Goal: Information Seeking & Learning: Learn about a topic

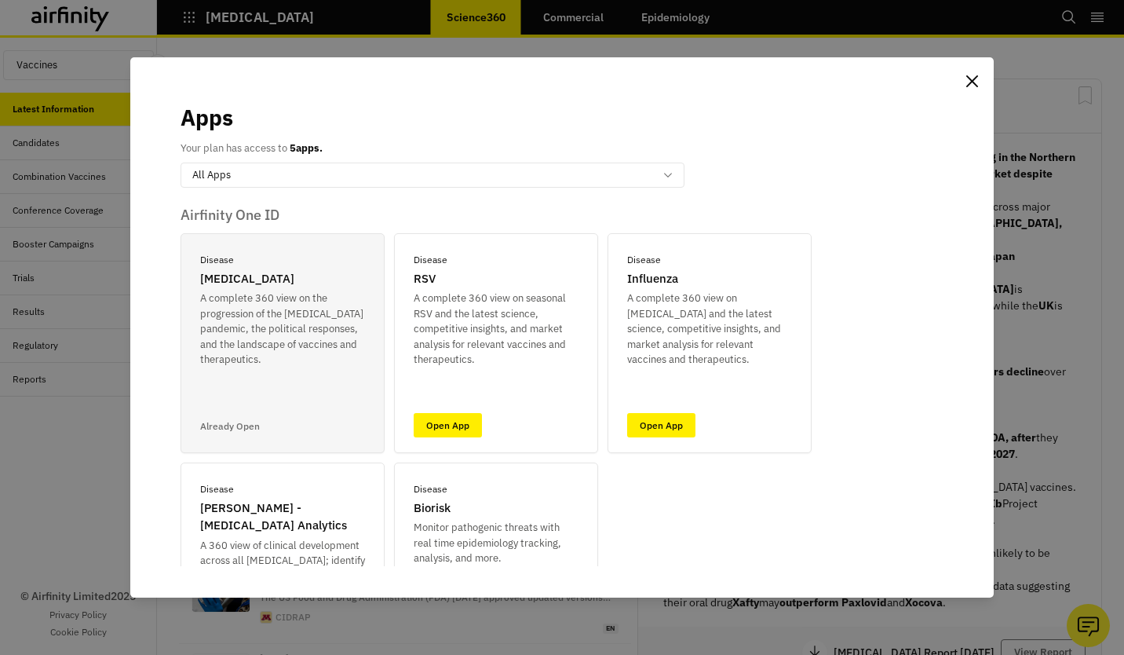
scroll to position [1073, 459]
click at [683, 434] on link "Open App" at bounding box center [661, 425] width 68 height 24
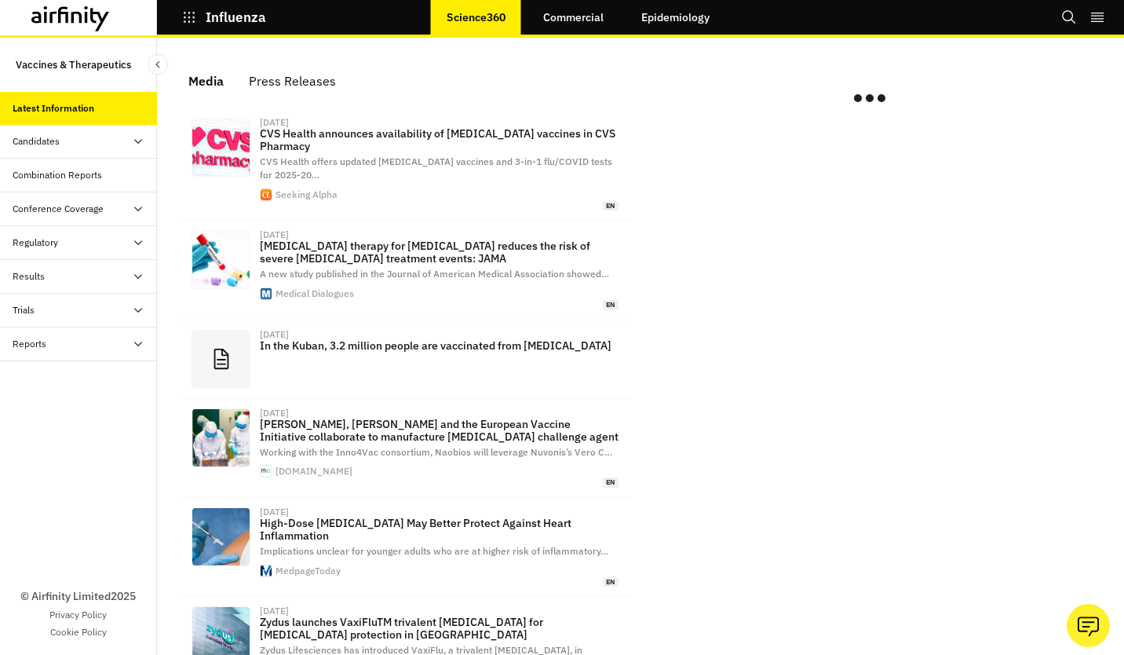
click at [100, 332] on div "Reports" at bounding box center [78, 344] width 157 height 34
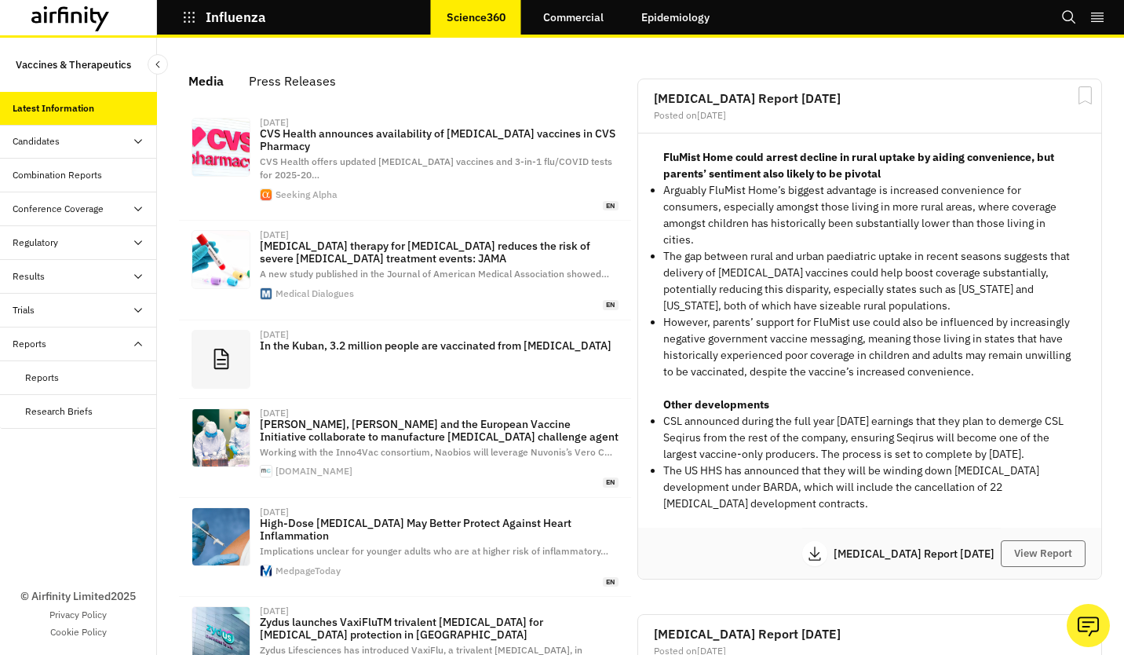
scroll to position [1020, 459]
click at [89, 356] on div "Reports" at bounding box center [78, 344] width 157 height 34
drag, startPoint x: 72, startPoint y: 371, endPoint x: 75, endPoint y: 342, distance: 28.4
click at [72, 366] on div "© Airfinity Limited 2025 Privacy Policy Cookie Policy" at bounding box center [78, 508] width 157 height 294
click at [75, 342] on div "Reports" at bounding box center [85, 344] width 144 height 14
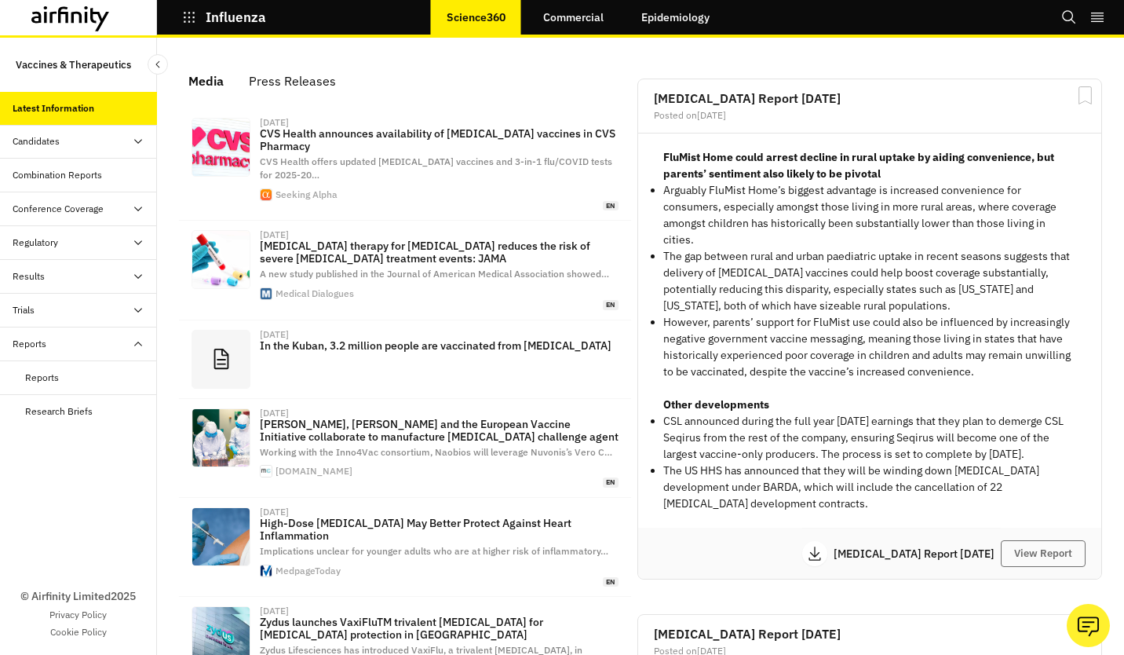
click at [50, 383] on div "Reports" at bounding box center [78, 378] width 157 height 34
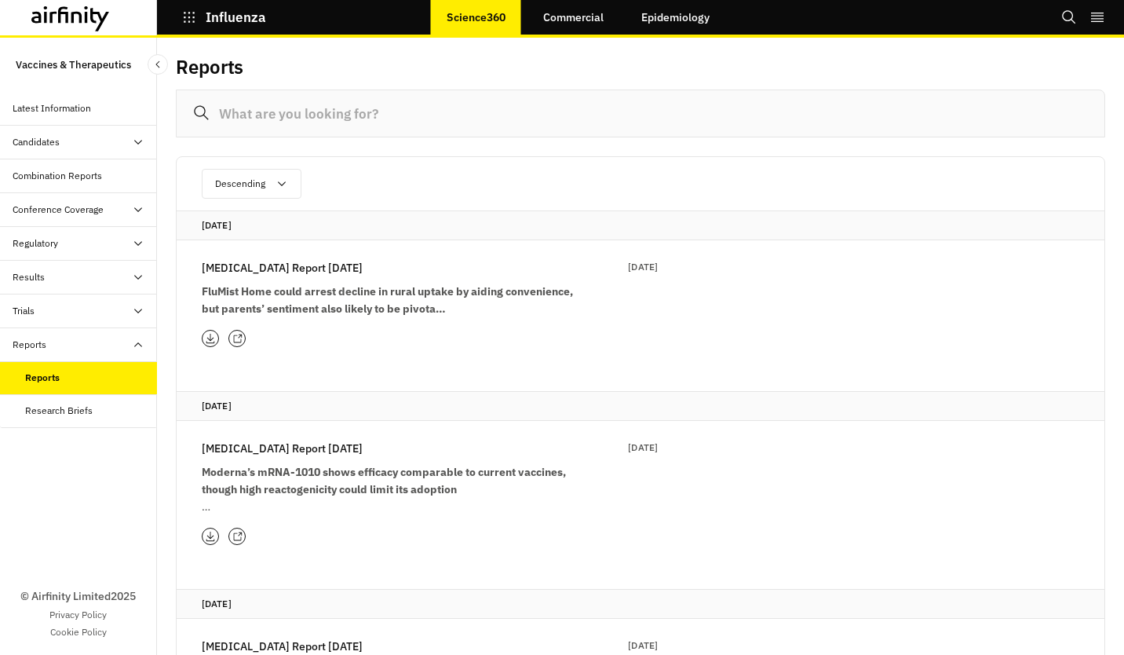
click at [675, 309] on div "[DATE] [MEDICAL_DATA] Report [DATE] Aug 2025 FluMist Home could arrest decline …" at bounding box center [641, 287] width 928 height 155
click at [292, 294] on strong "FluMist Home could arrest decline in rural uptake by aiding convenience, but pa…" at bounding box center [387, 299] width 371 height 31
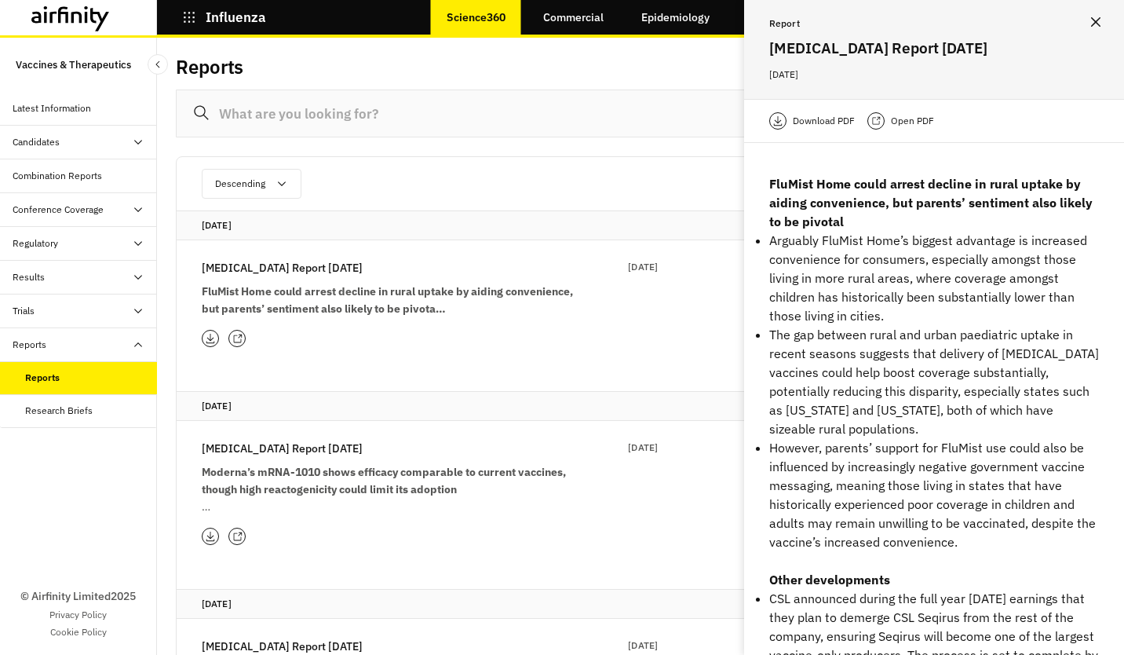
click at [892, 121] on p "Open PDF" at bounding box center [912, 121] width 43 height 16
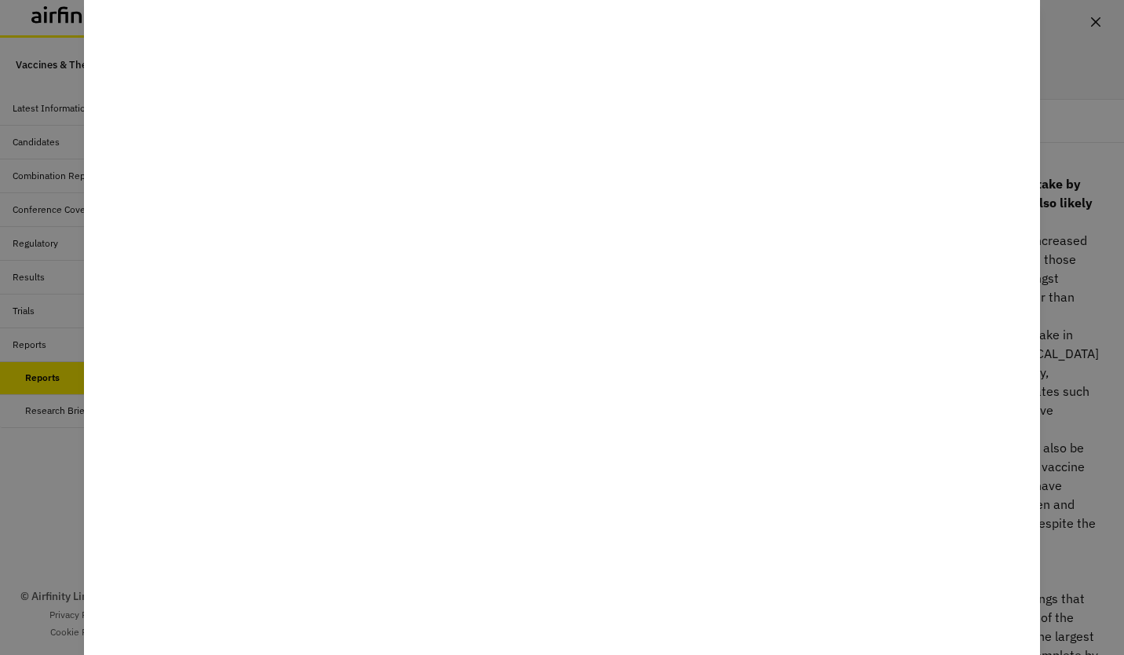
click at [1068, 68] on div at bounding box center [562, 327] width 1124 height 655
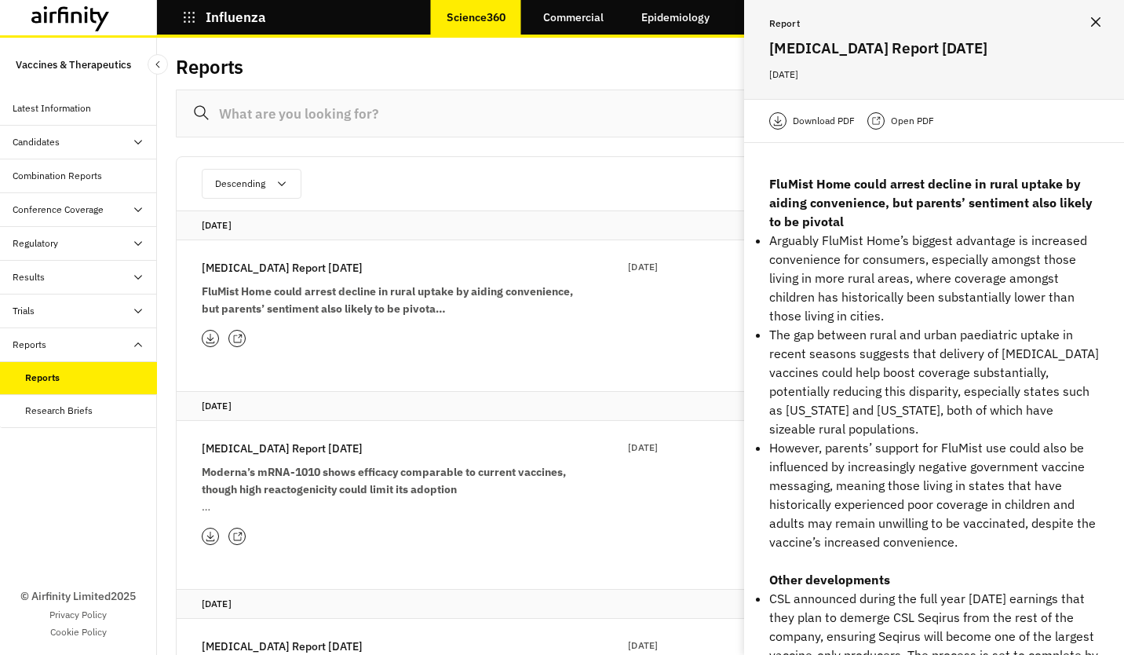
drag, startPoint x: 1093, startPoint y: 19, endPoint x: 829, endPoint y: 22, distance: 263.8
click at [1093, 19] on icon "Close" at bounding box center [1095, 21] width 9 height 9
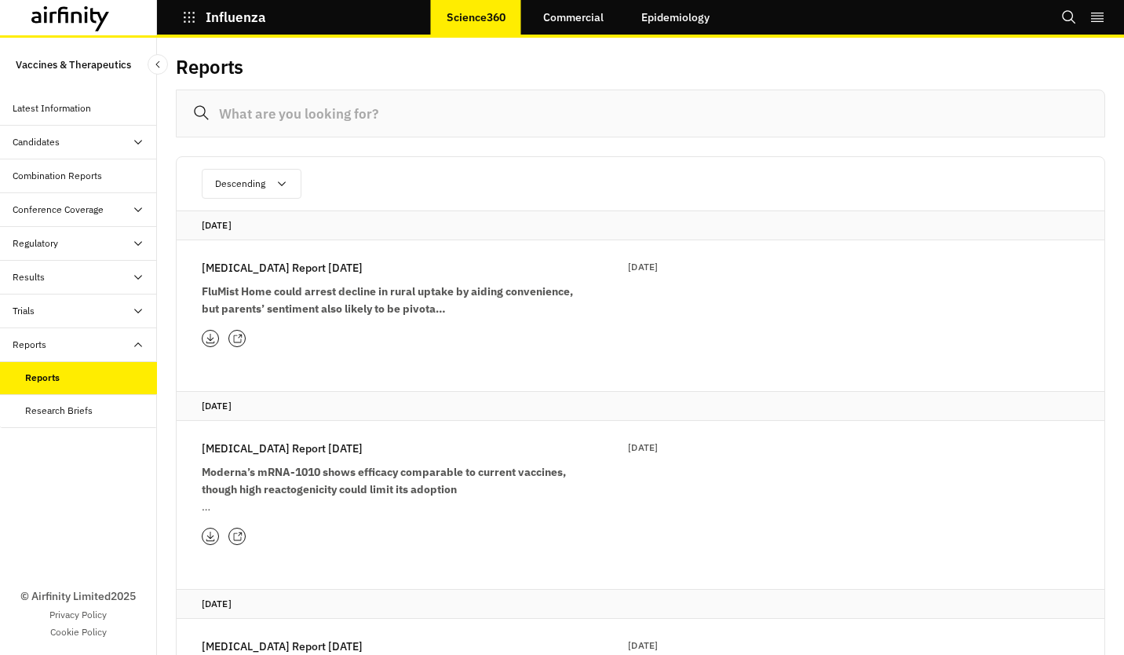
click at [566, 16] on link "Commercial" at bounding box center [574, 17] width 92 height 38
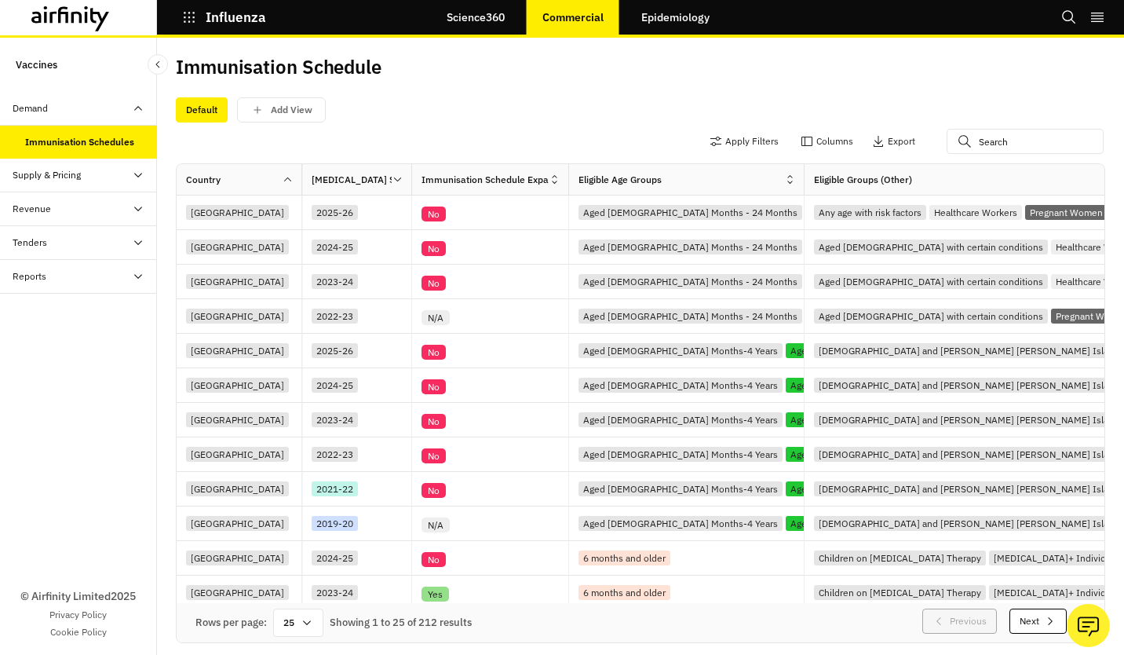
click at [71, 200] on div "Revenue" at bounding box center [78, 209] width 157 height 34
click at [66, 279] on div "Dashboard" at bounding box center [48, 276] width 46 height 14
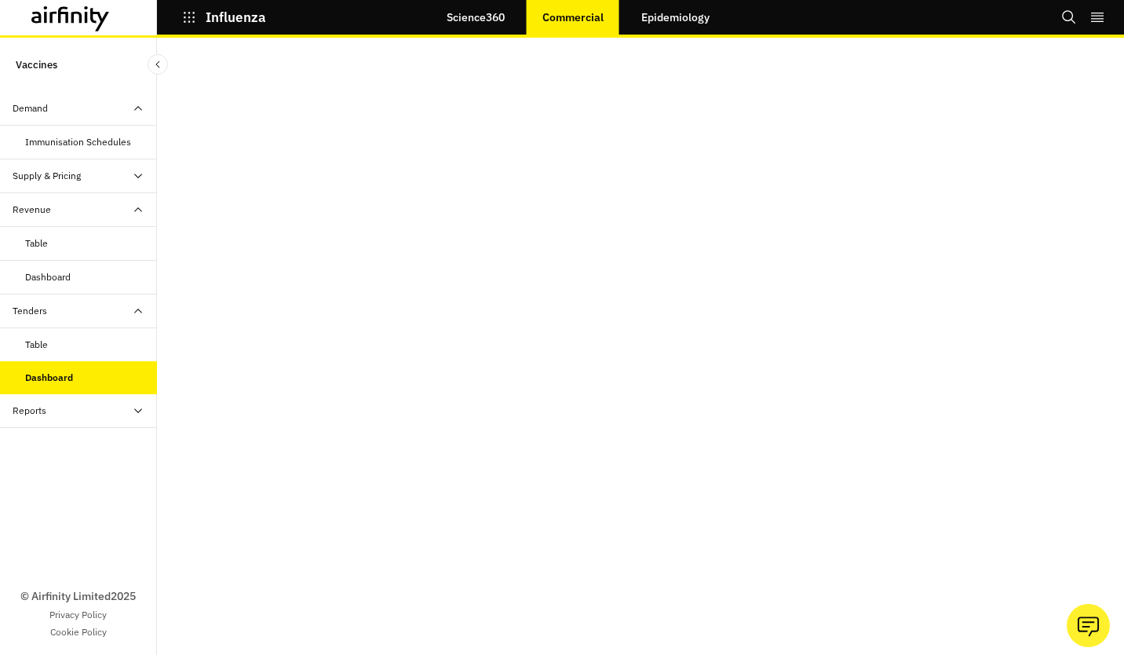
scroll to position [31, 0]
click at [69, 184] on div "Supply & Pricing" at bounding box center [78, 176] width 157 height 34
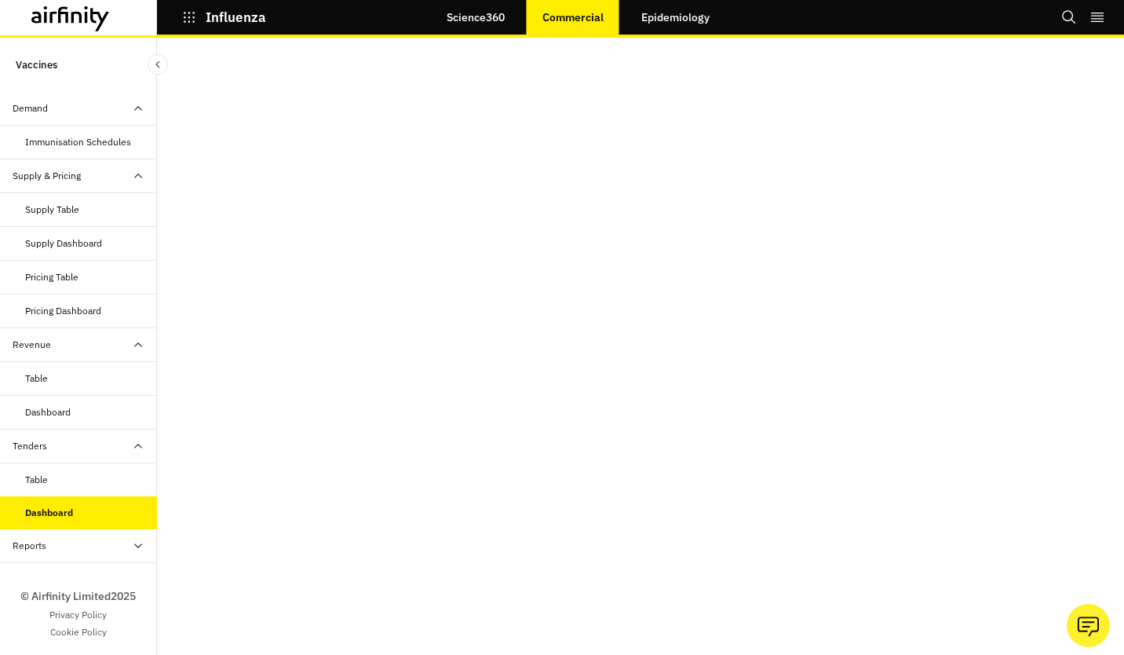
click at [71, 415] on div "Dashboard" at bounding box center [48, 412] width 46 height 14
